Goal: Information Seeking & Learning: Learn about a topic

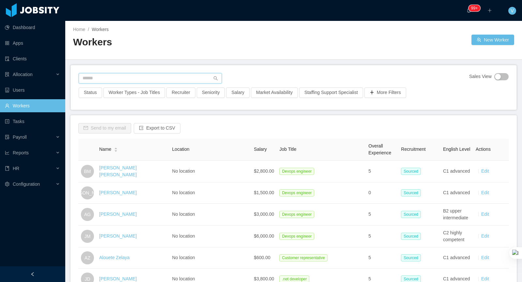
click at [128, 77] on input "text" at bounding box center [150, 78] width 143 height 10
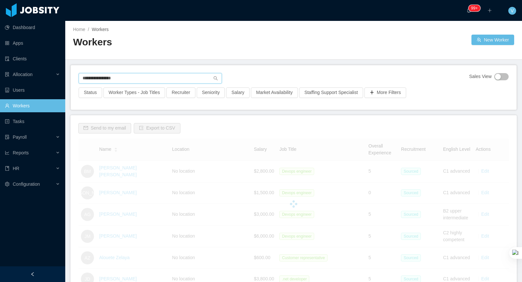
type input "**********"
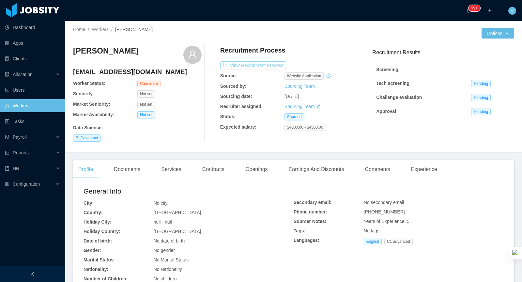
click at [258, 65] on button "View Recruitment Process" at bounding box center [253, 65] width 66 height 8
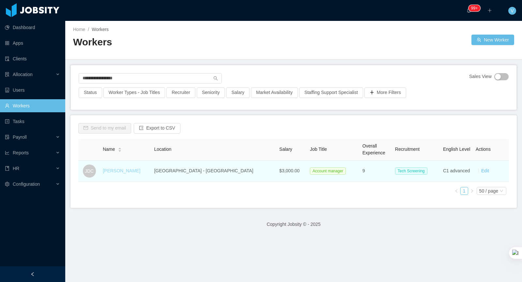
click at [140, 169] on link "[PERSON_NAME]" at bounding box center [122, 170] width 38 height 5
